Goal: Task Accomplishment & Management: Manage account settings

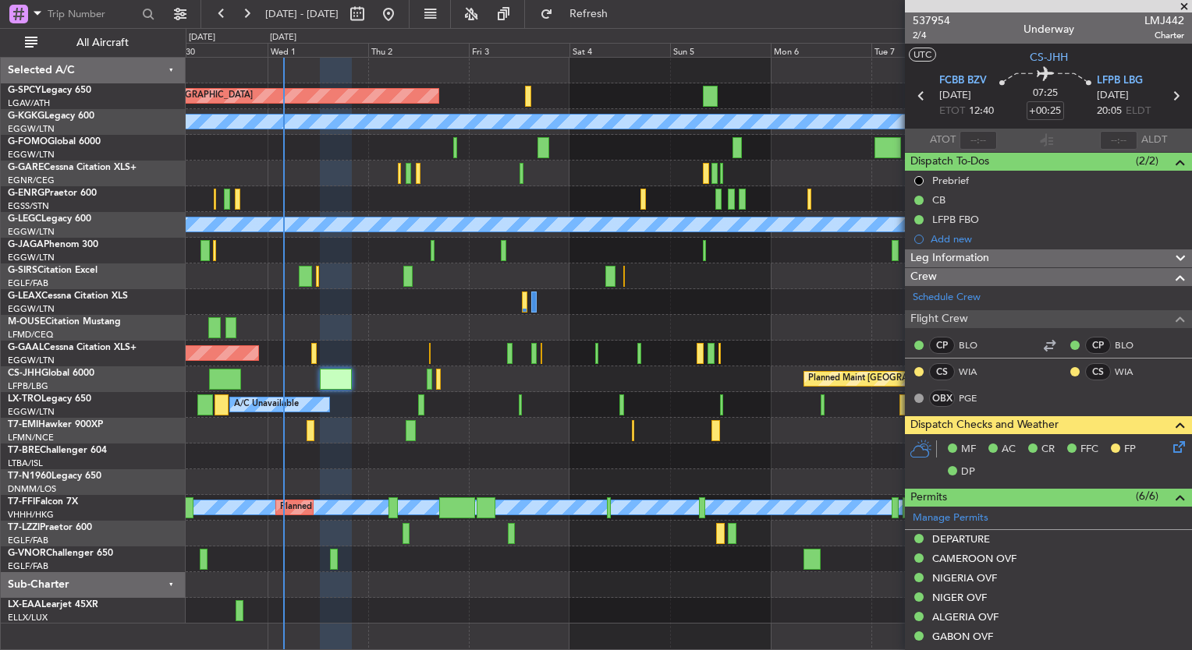
click at [306, 547] on div at bounding box center [688, 560] width 1005 height 26
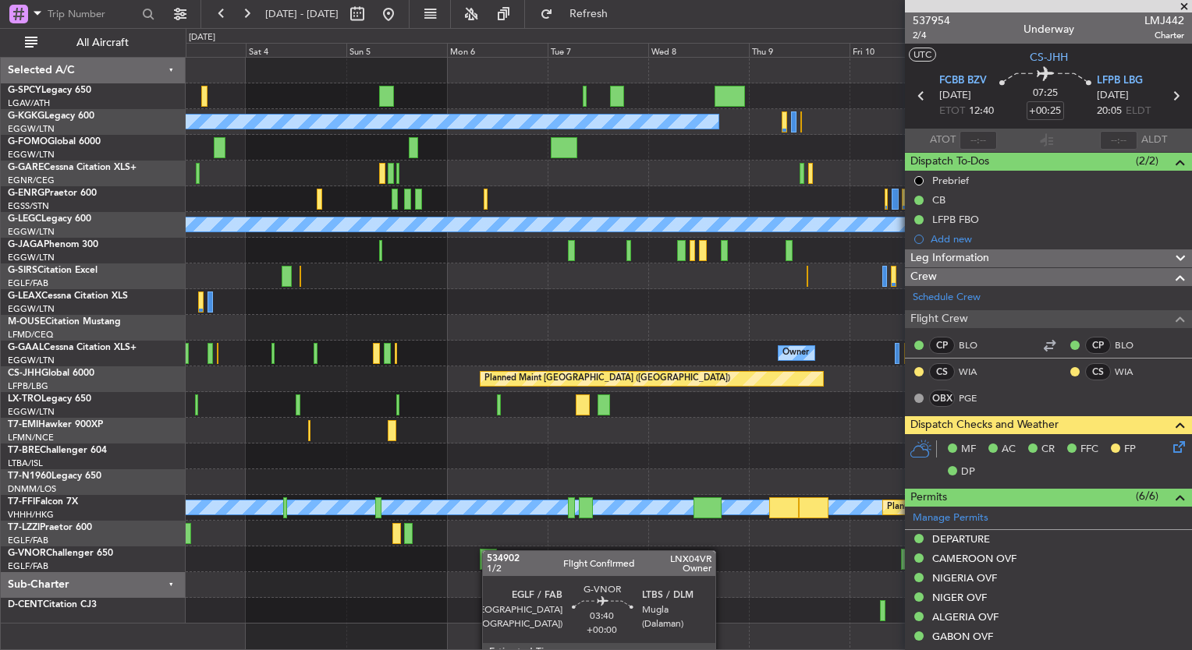
click at [483, 548] on div "Planned Maint [GEOGRAPHIC_DATA] A/C Unavailable [GEOGRAPHIC_DATA] (Ataturk) A/C…" at bounding box center [688, 341] width 1005 height 566
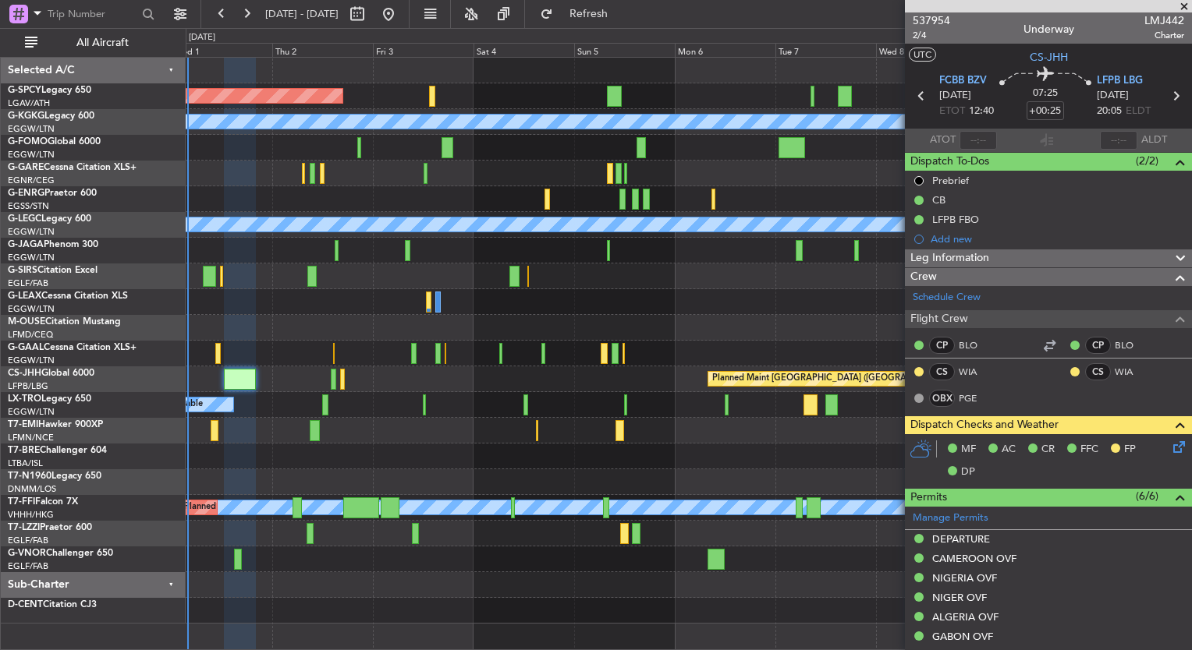
click at [933, 544] on body "[DATE] - [DATE] Refresh Quick Links All Aircraft Planned Maint [GEOGRAPHIC_DATA…" at bounding box center [596, 325] width 1192 height 650
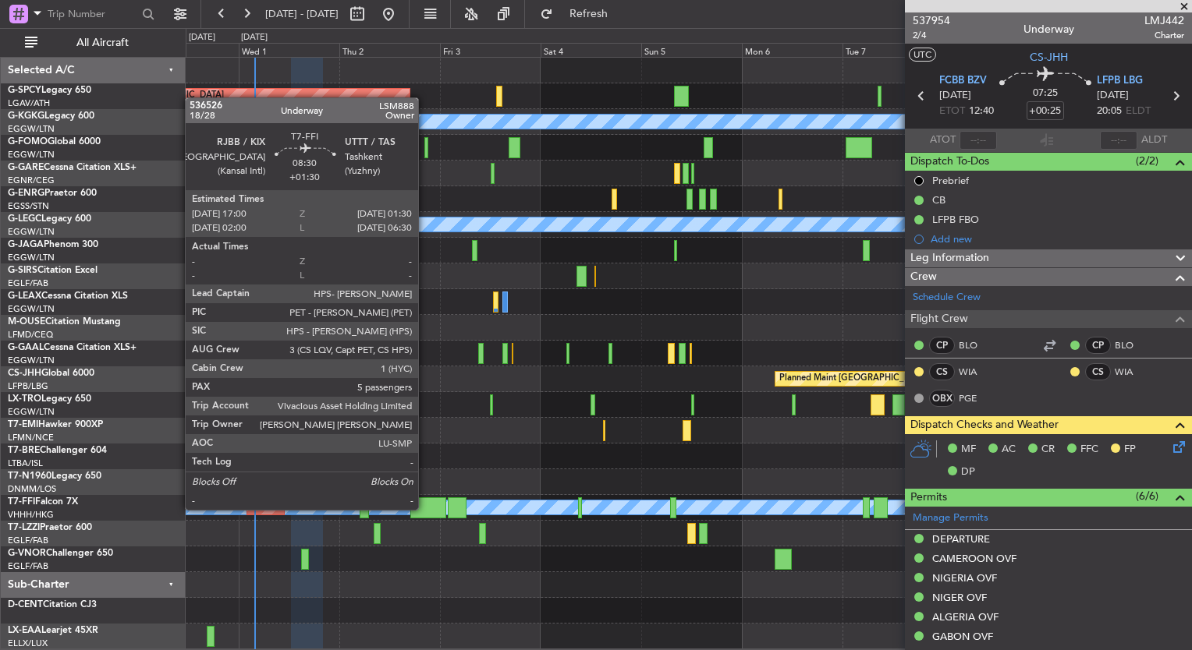
click at [425, 508] on div at bounding box center [428, 508] width 36 height 21
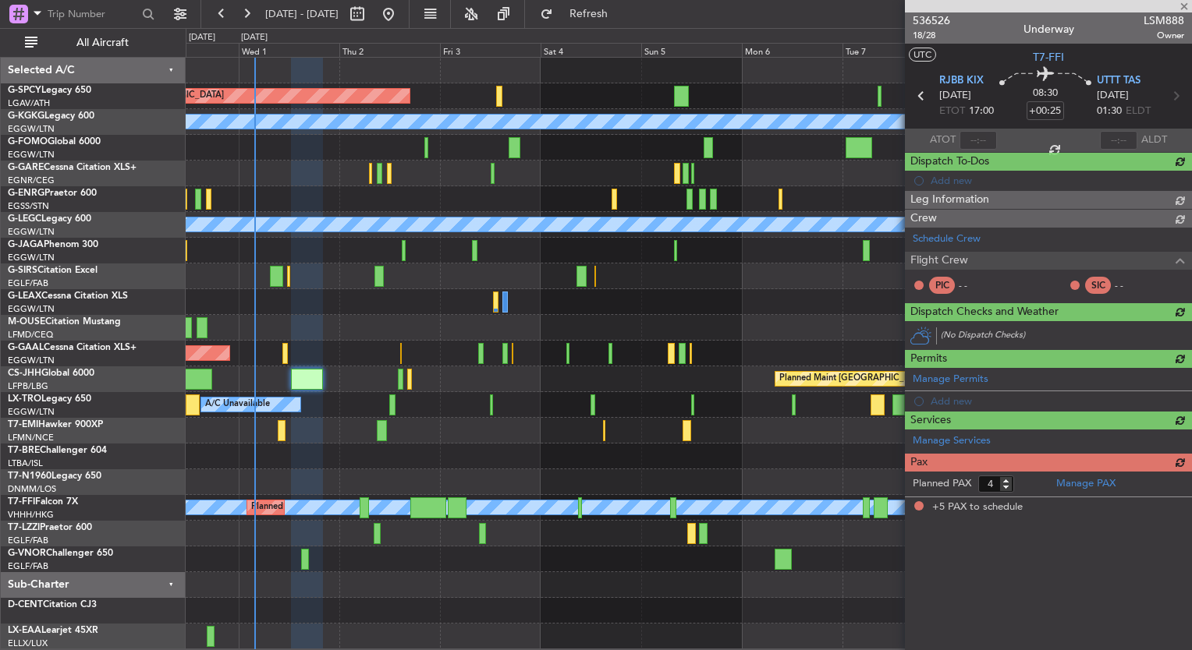
type input "+01:30"
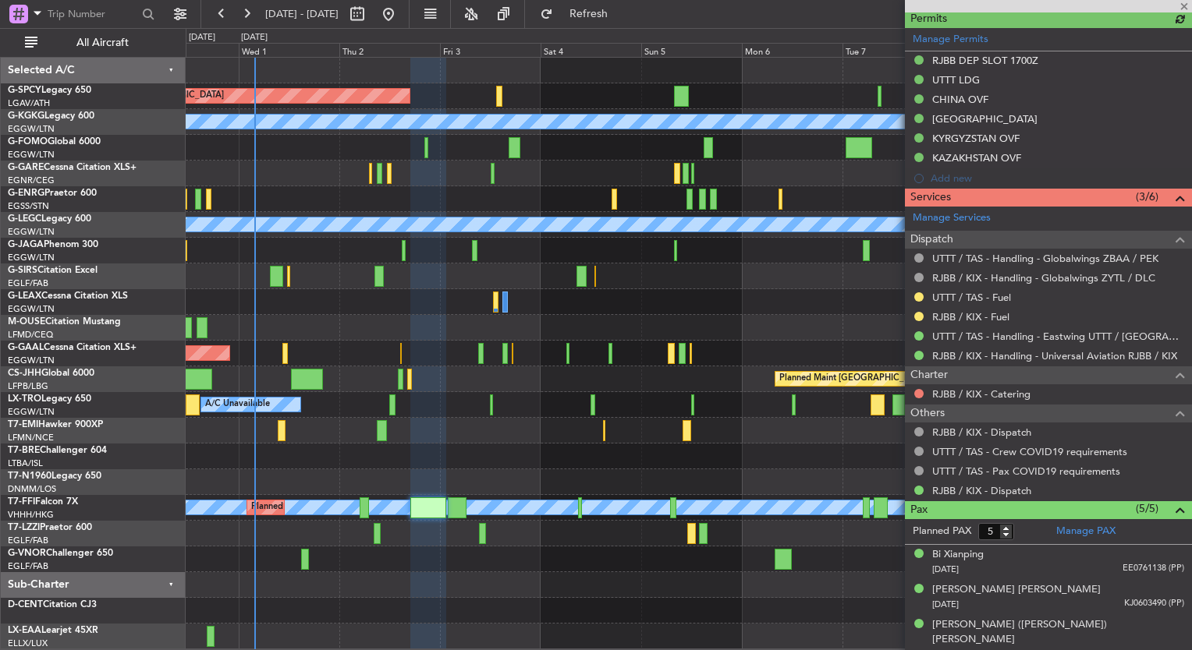
scroll to position [590, 0]
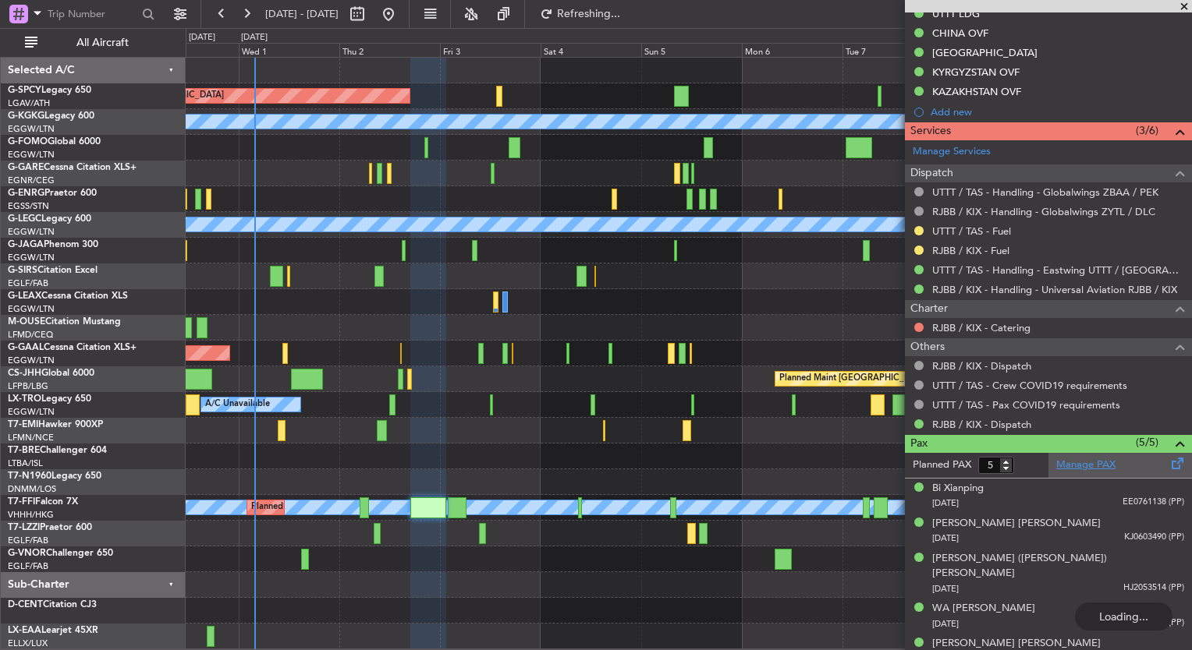
click at [1098, 463] on link "Manage PAX" at bounding box center [1085, 466] width 59 height 16
click at [622, 16] on span "Refresh" at bounding box center [589, 14] width 66 height 11
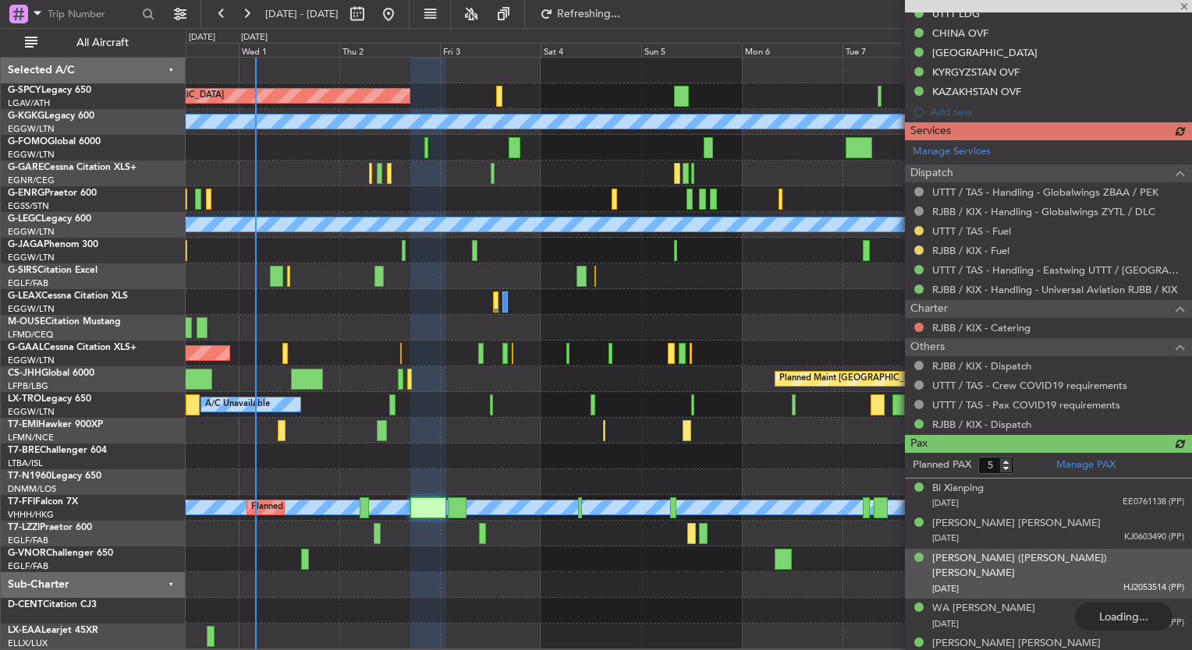
type input "6"
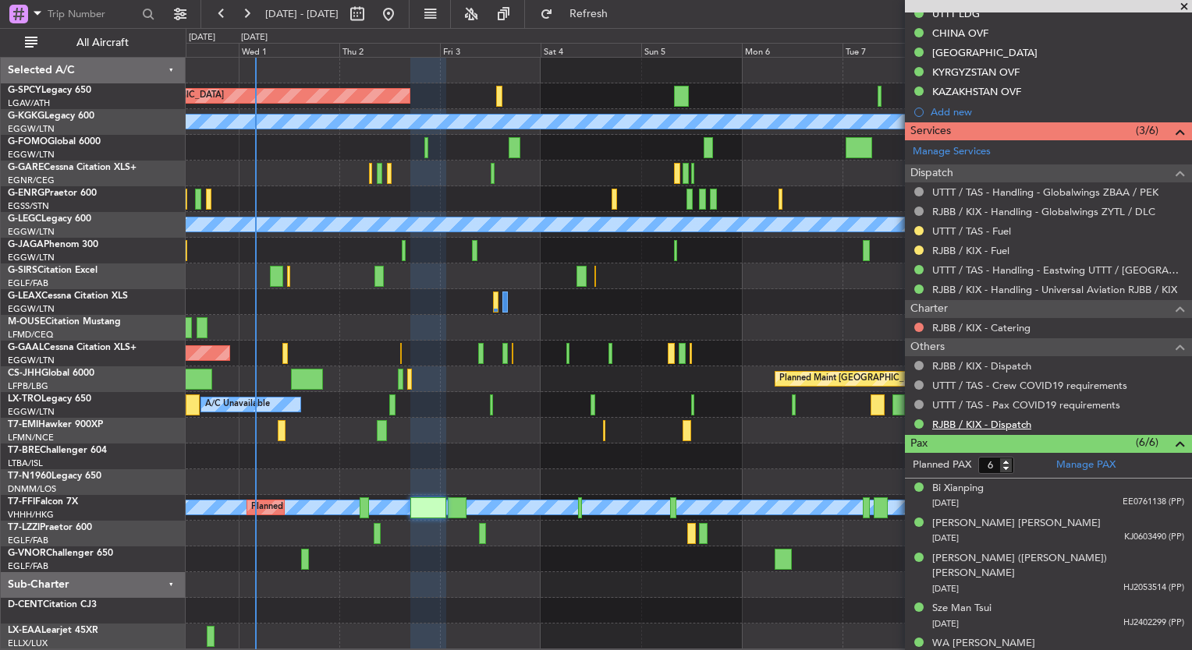
click at [1019, 421] on link "RJBB / KIX - Dispatch" at bounding box center [981, 424] width 99 height 13
click at [622, 19] on span "Refresh" at bounding box center [589, 14] width 66 height 11
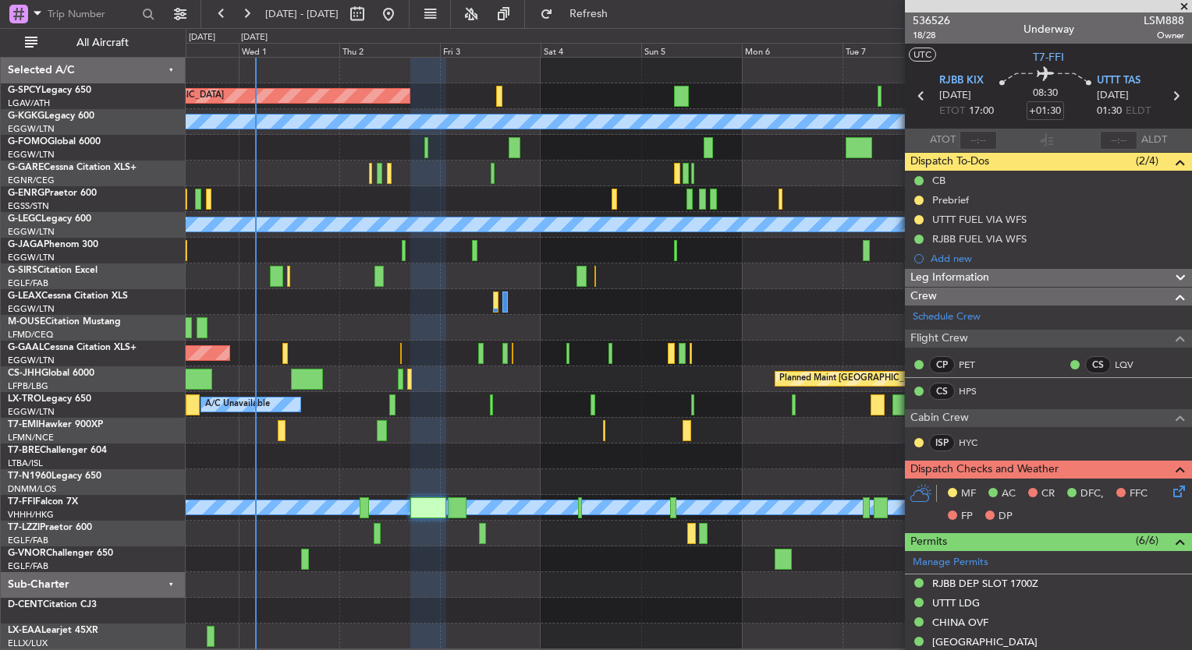
scroll to position [0, 0]
click at [930, 17] on span "536526" at bounding box center [930, 20] width 37 height 16
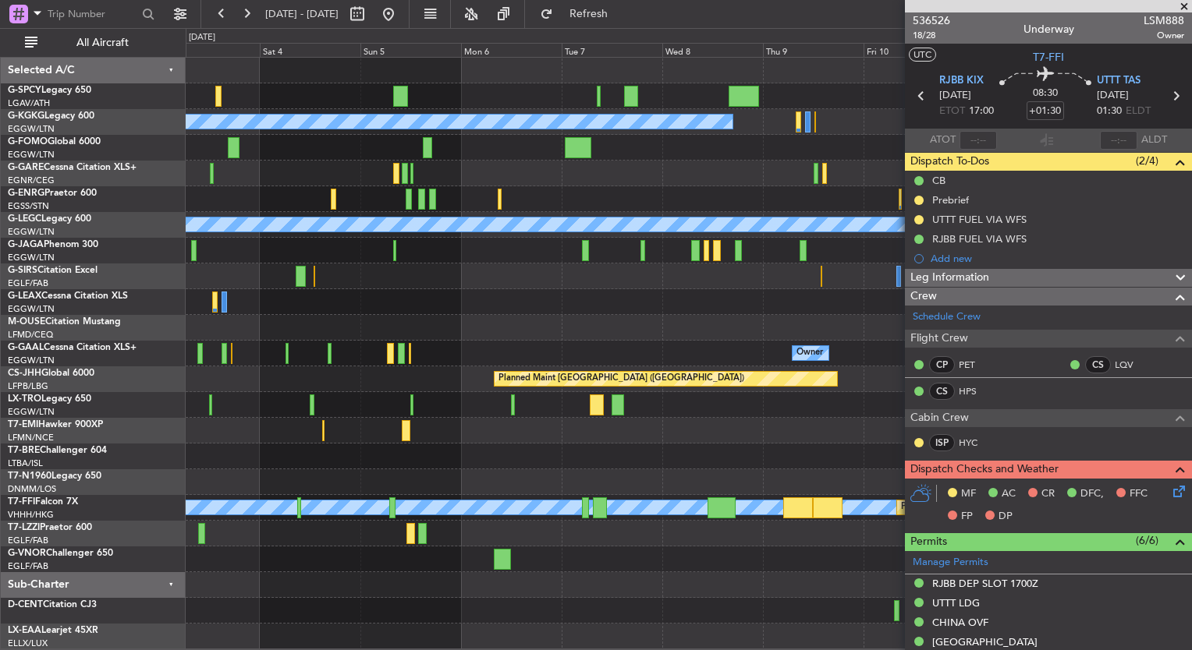
click at [296, 411] on div "Planned Maint [GEOGRAPHIC_DATA] A/C Unavailable [GEOGRAPHIC_DATA] (Ataturk) A/C…" at bounding box center [688, 354] width 1005 height 592
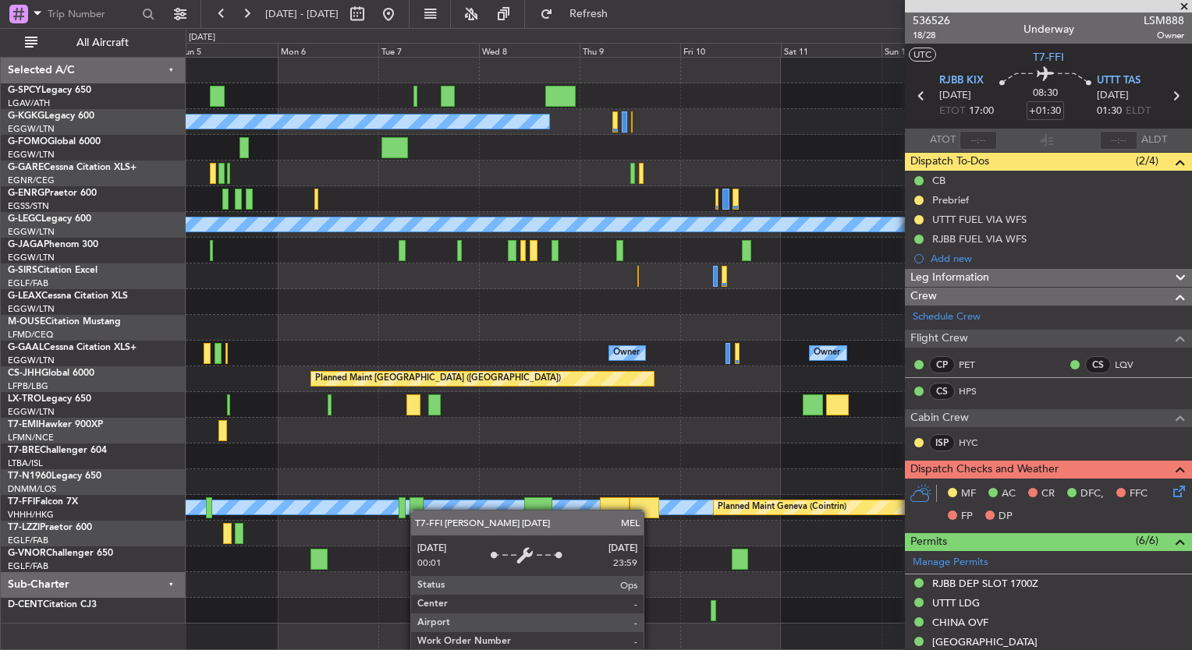
click at [278, 498] on div "Planned Maint [GEOGRAPHIC_DATA] A/C Unavailable [GEOGRAPHIC_DATA] (Ataturk) A/C…" at bounding box center [688, 341] width 1005 height 566
